Goal: Find contact information: Find contact information

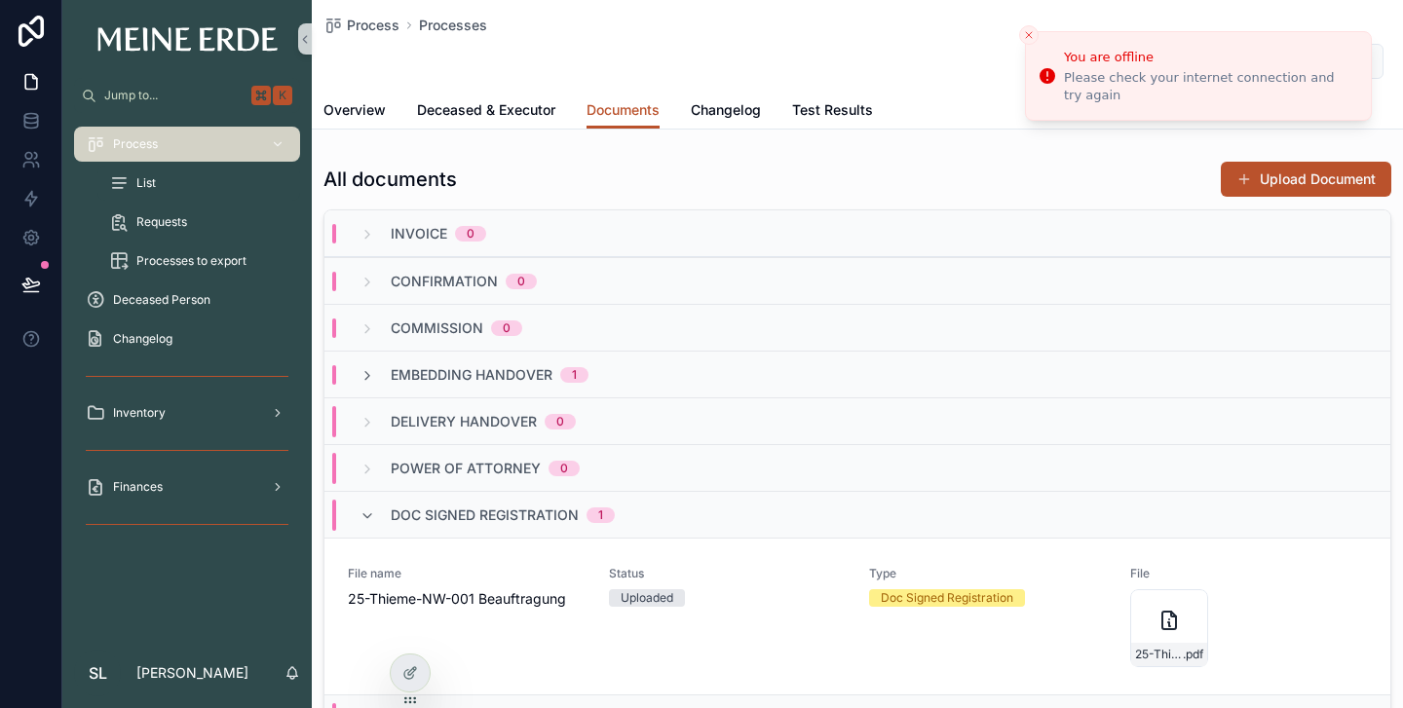
click at [142, 188] on span "List" at bounding box center [145, 183] width 19 height 16
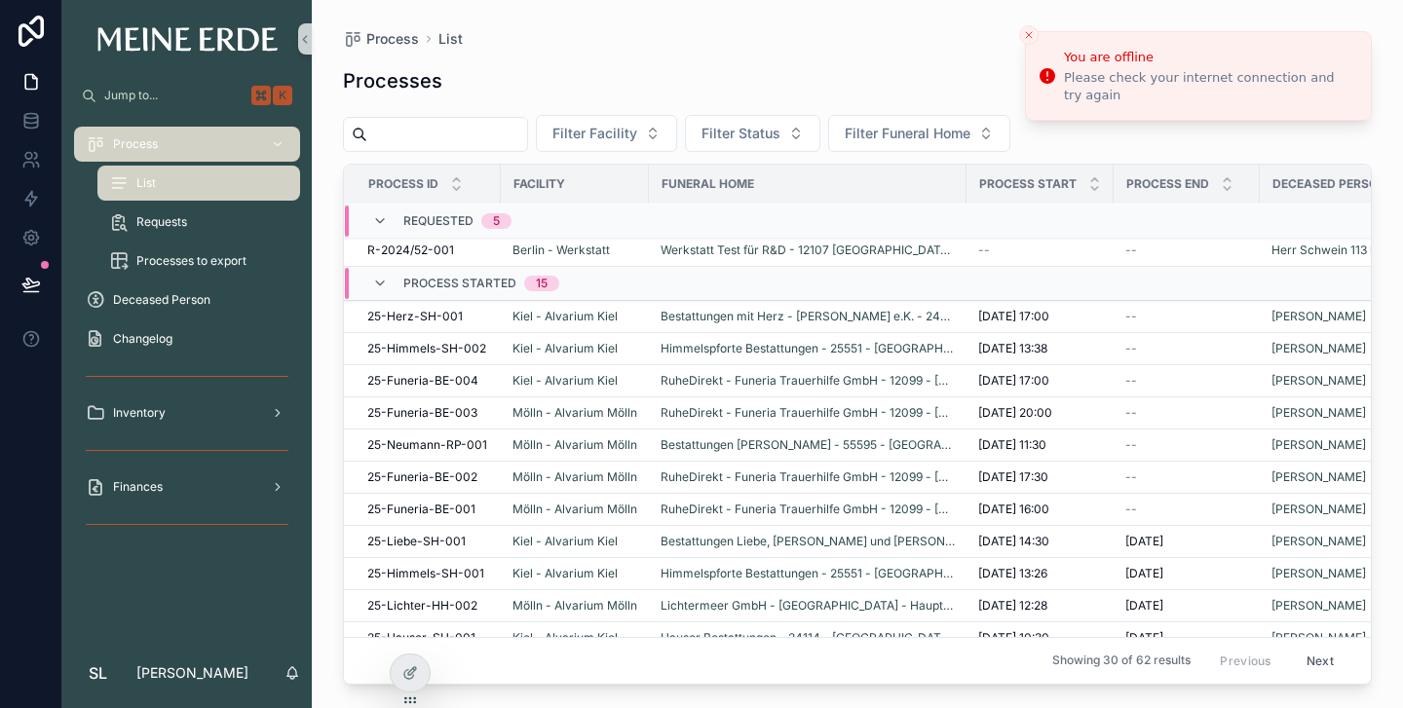
scroll to position [147, 0]
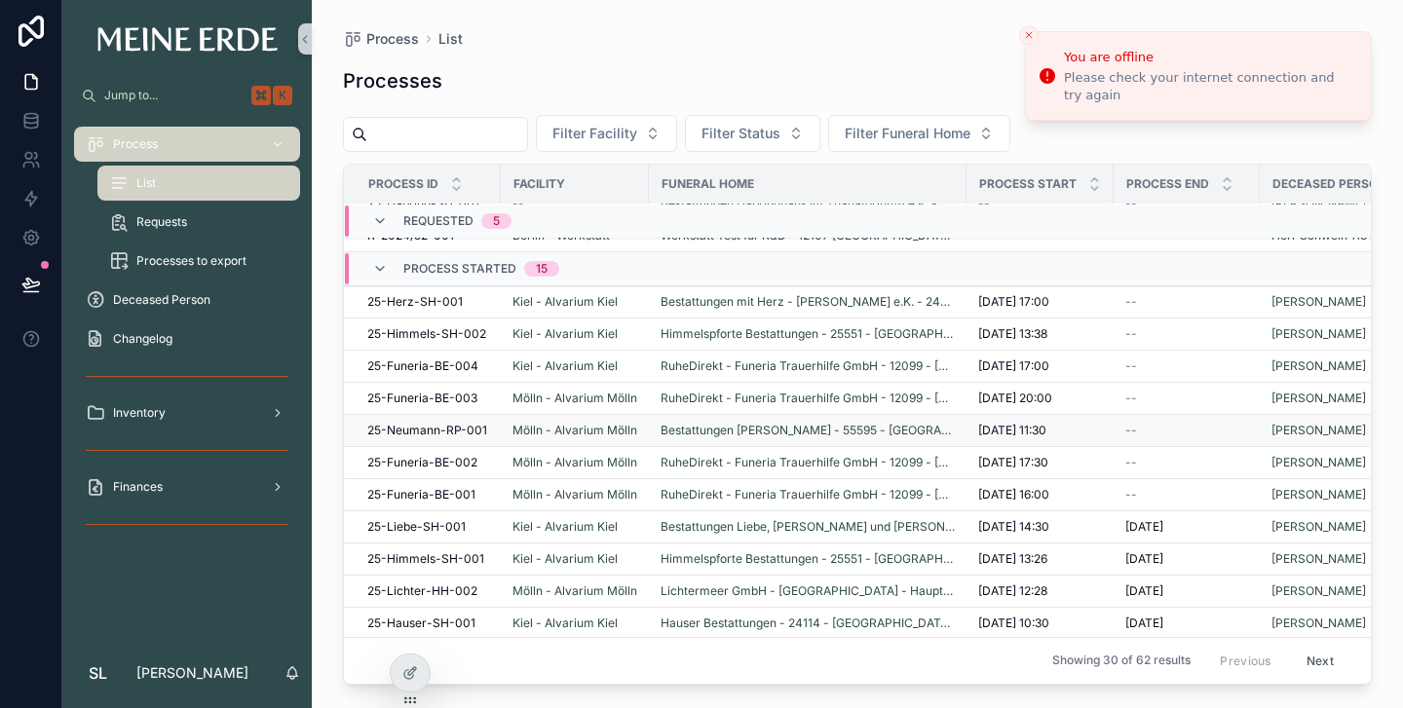
click at [407, 429] on span "25-Neumann-RP-001" at bounding box center [427, 431] width 120 height 16
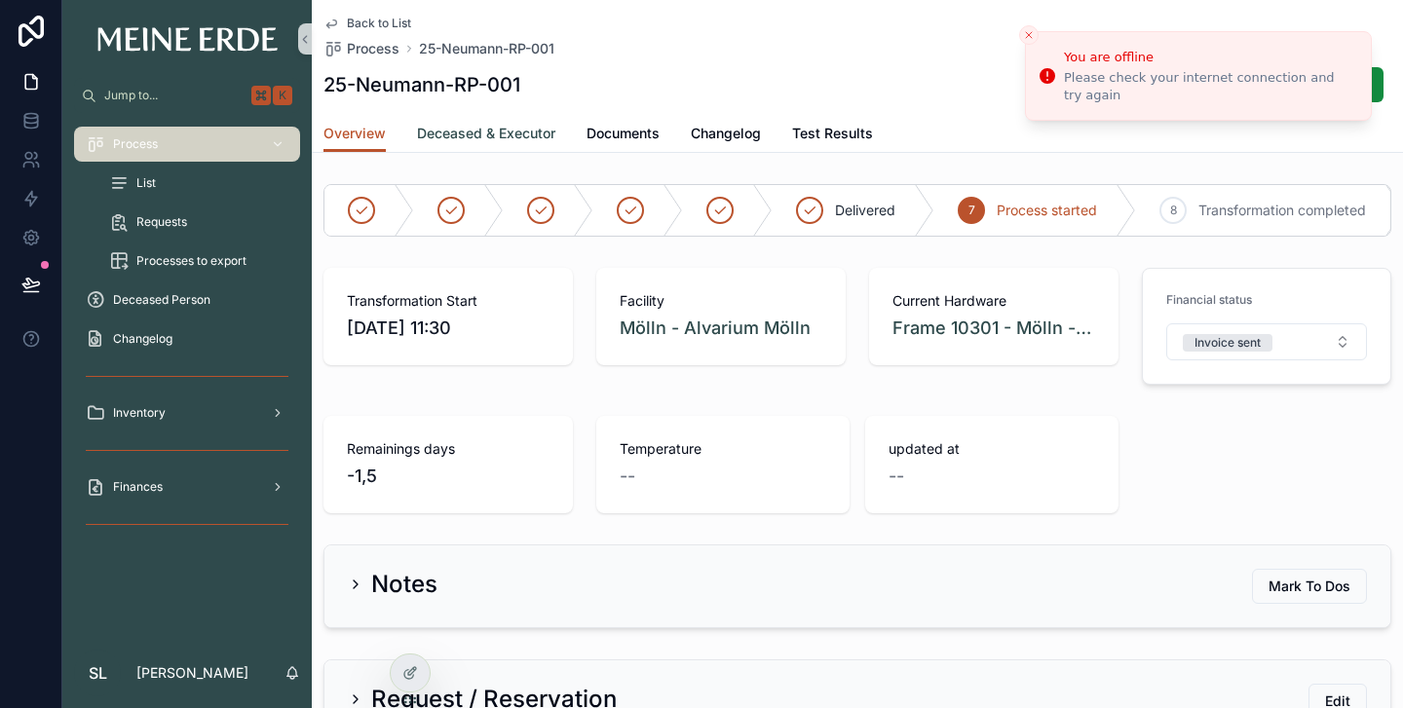
click at [479, 135] on span "Deceased & Executor" at bounding box center [486, 133] width 138 height 19
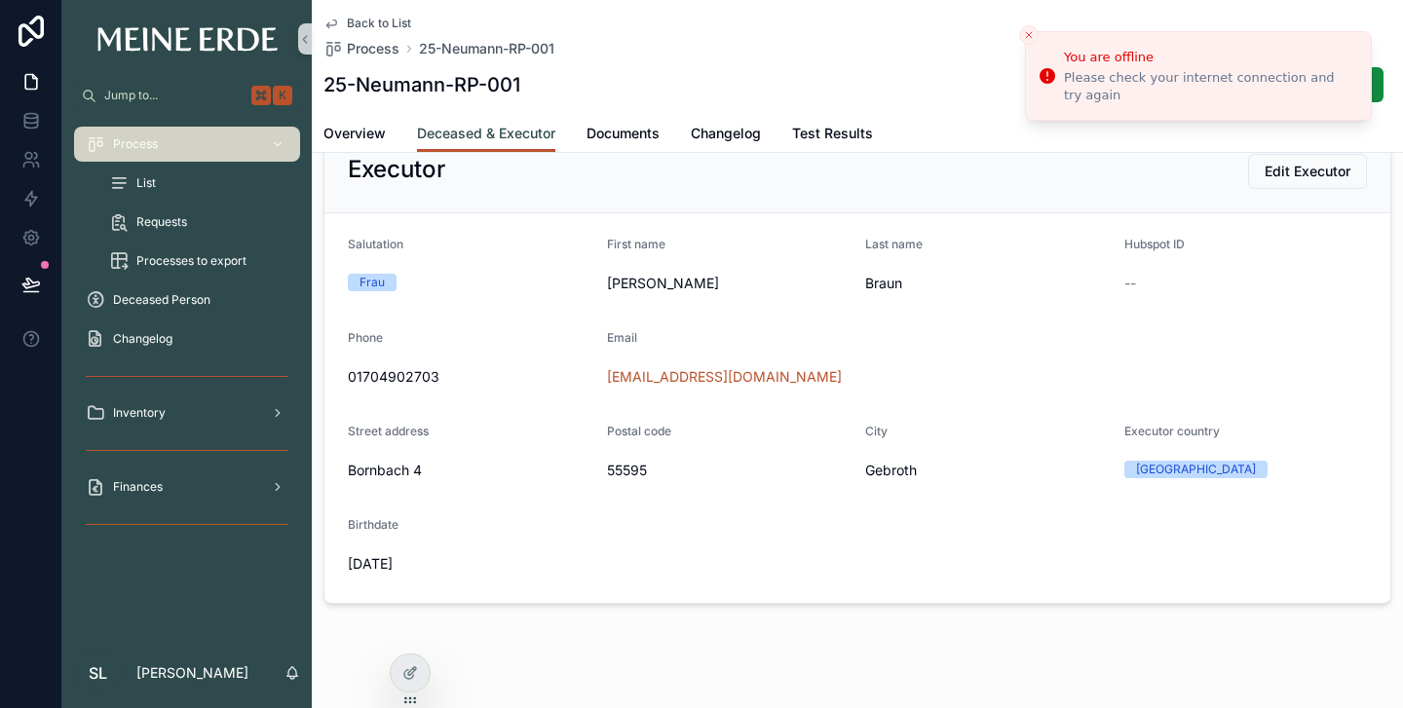
scroll to position [660, 0]
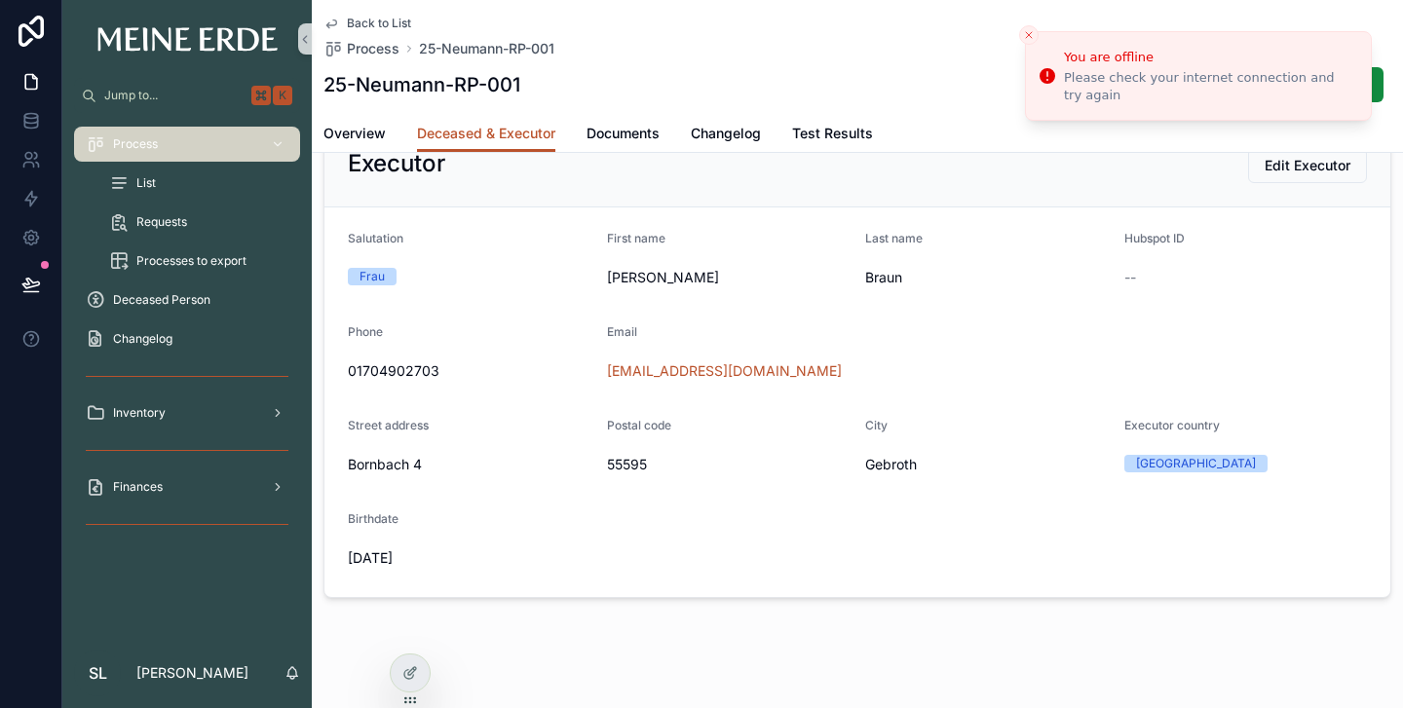
click at [389, 371] on span "01704902703" at bounding box center [470, 371] width 244 height 19
copy span "01704902703"
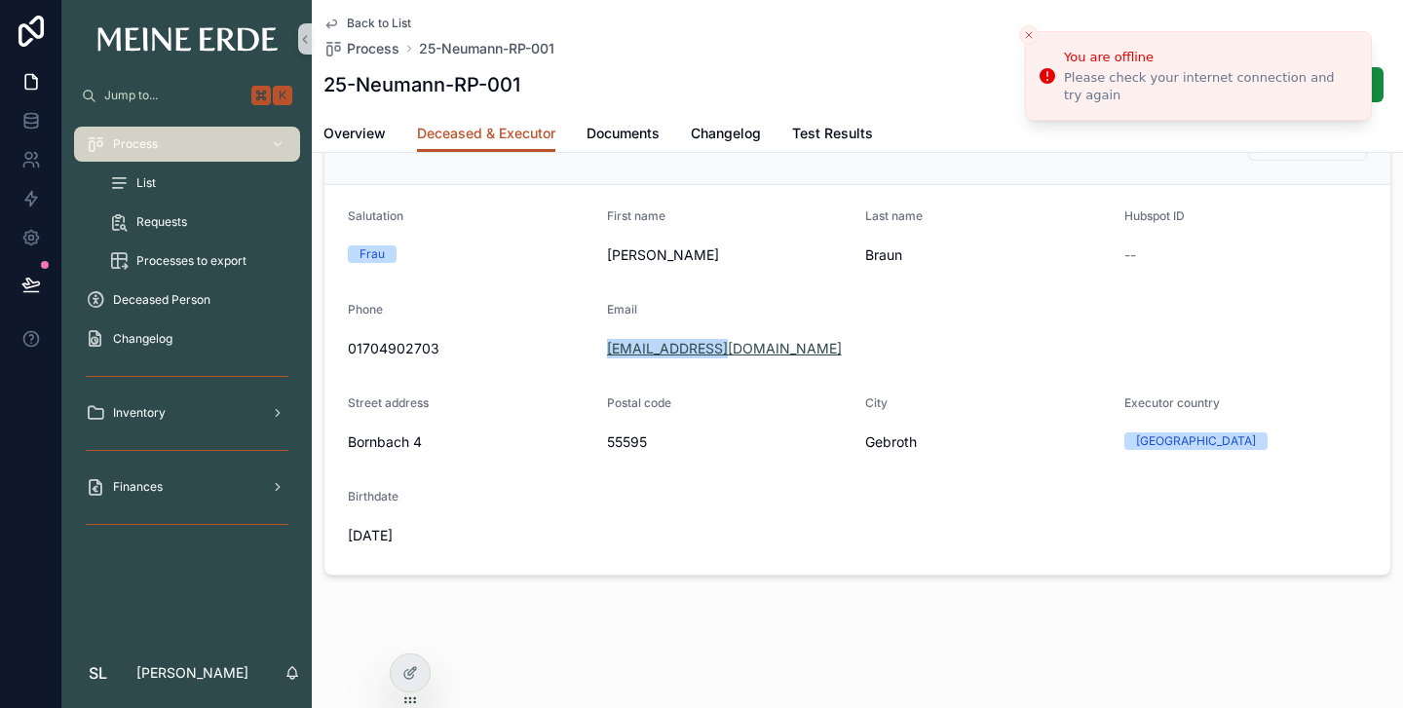
drag, startPoint x: 736, startPoint y: 349, endPoint x: 610, endPoint y: 350, distance: 125.7
click at [610, 350] on div "[EMAIL_ADDRESS][DOMAIN_NAME]" at bounding box center [987, 348] width 761 height 19
copy link "[EMAIL_ADDRESS][DOMAIN_NAME]"
